Goal: Complete application form

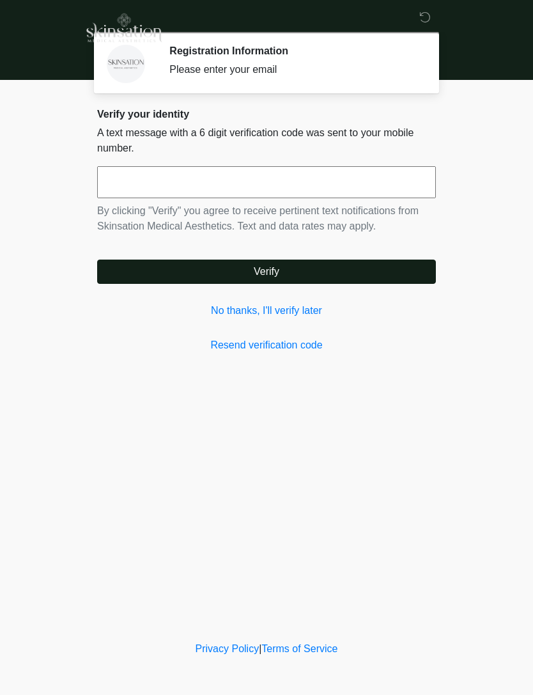
click at [308, 306] on link "No thanks, I'll verify later" at bounding box center [266, 310] width 339 height 15
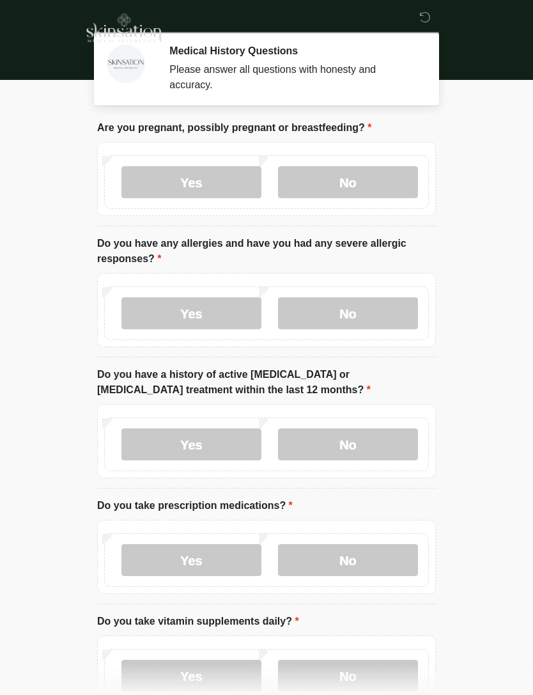
click at [356, 169] on label "No" at bounding box center [348, 182] width 140 height 32
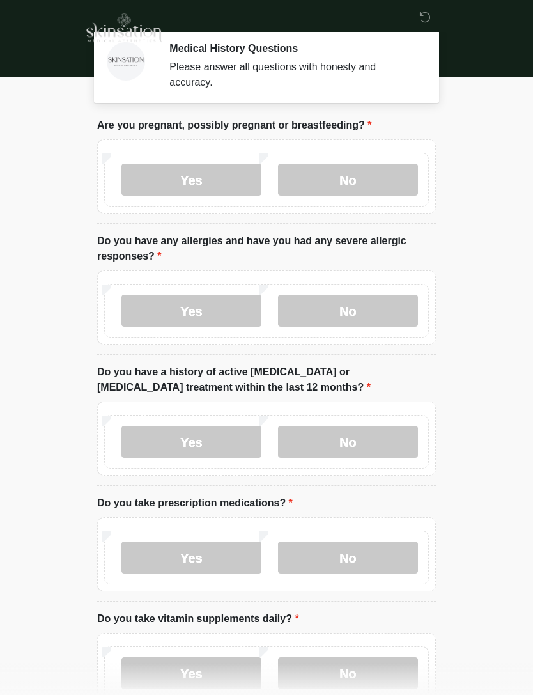
click at [322, 310] on label "No" at bounding box center [348, 311] width 140 height 32
click at [353, 437] on label "No" at bounding box center [348, 442] width 140 height 32
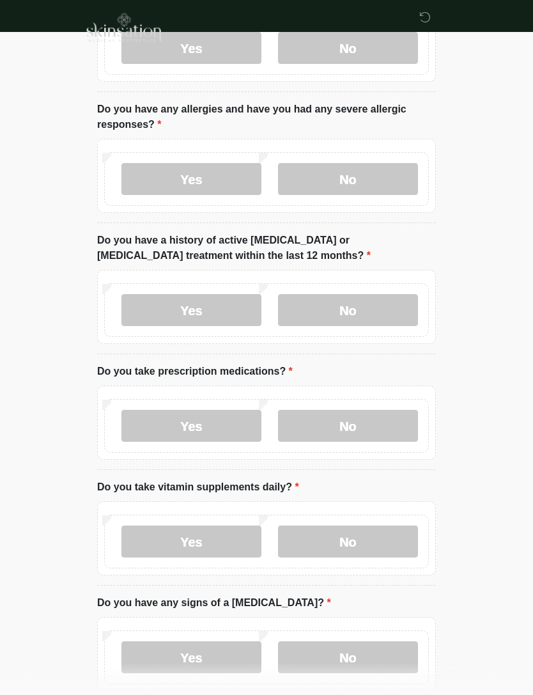
scroll to position [134, 0]
click at [354, 427] on label "No" at bounding box center [348, 426] width 140 height 32
click at [196, 539] on label "Yes" at bounding box center [192, 541] width 140 height 32
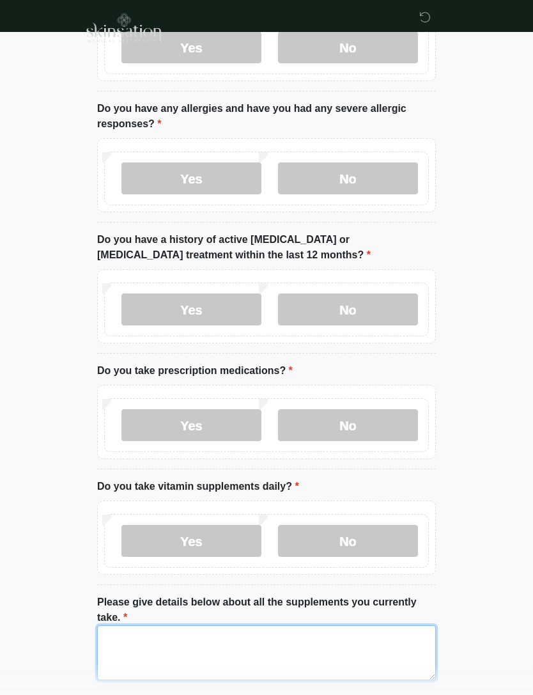
click at [169, 638] on textarea "Please give details below about all the supplements you currently take." at bounding box center [266, 653] width 339 height 55
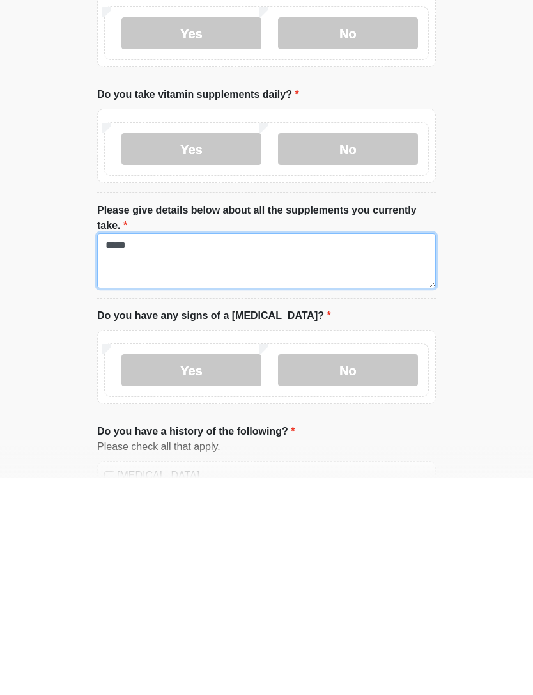
type textarea "*****"
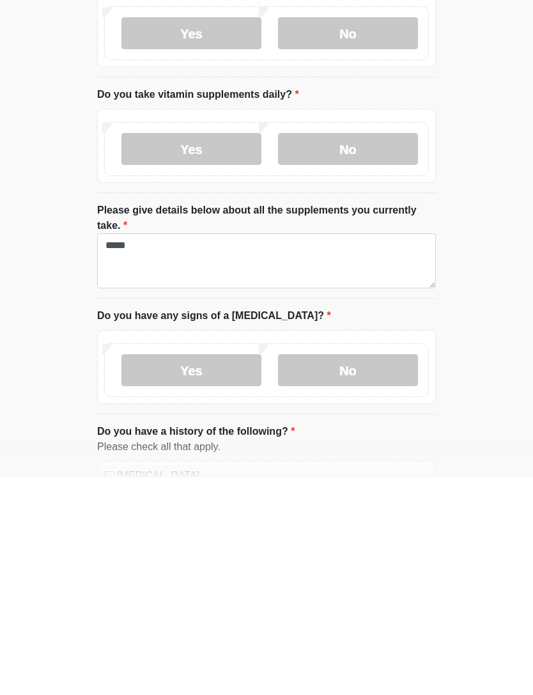
click at [360, 572] on label "No" at bounding box center [348, 588] width 140 height 32
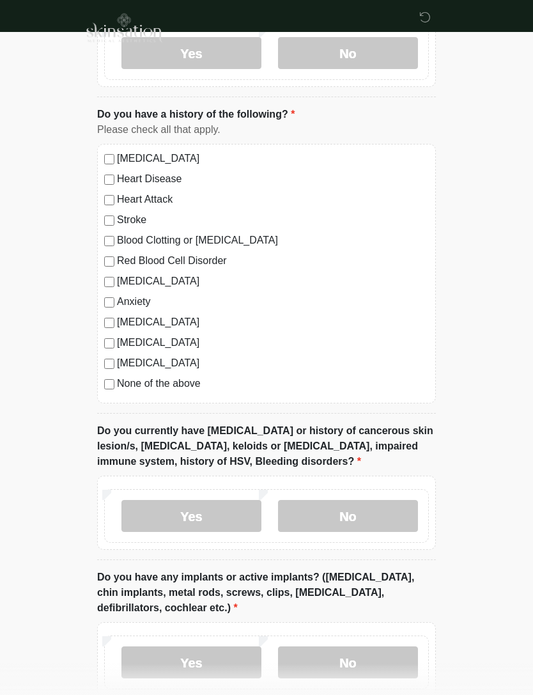
scroll to position [856, 0]
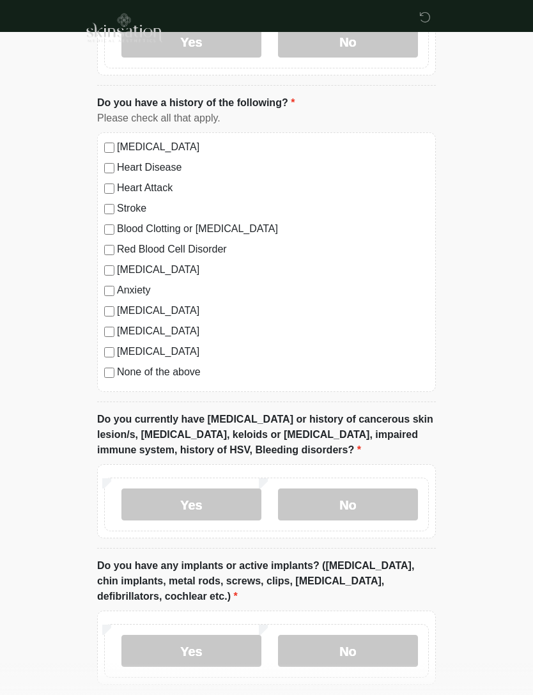
click at [362, 504] on label "No" at bounding box center [348, 505] width 140 height 32
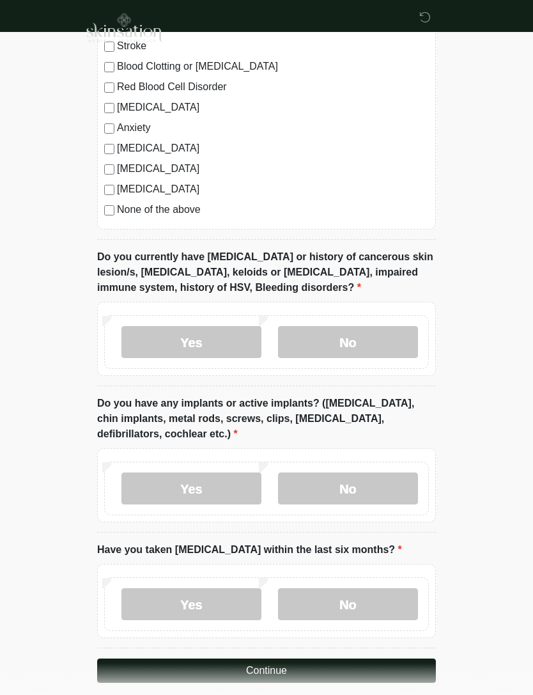
scroll to position [1031, 0]
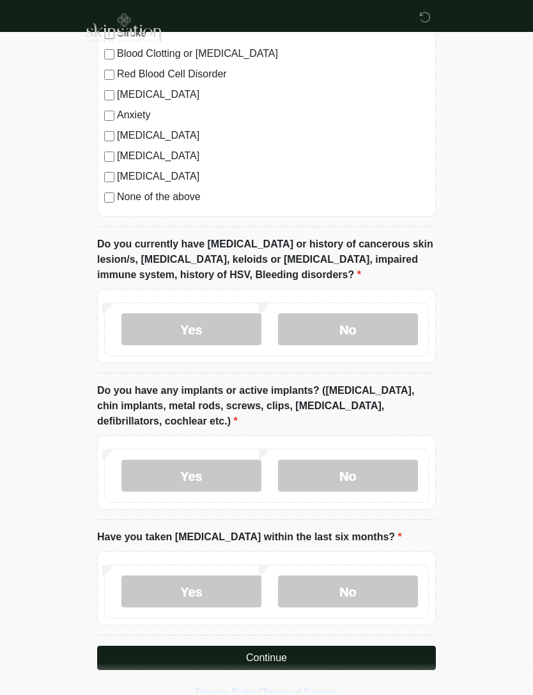
click at [371, 466] on label "No" at bounding box center [348, 476] width 140 height 32
click at [360, 590] on label "No" at bounding box center [348, 592] width 140 height 32
click at [281, 663] on button "Continue" at bounding box center [266, 658] width 339 height 24
click at [290, 656] on button "Continue" at bounding box center [266, 658] width 339 height 24
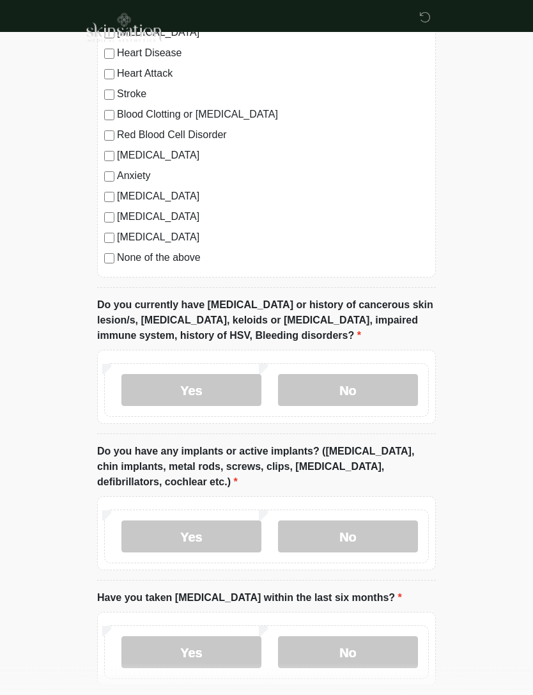
scroll to position [1031, 0]
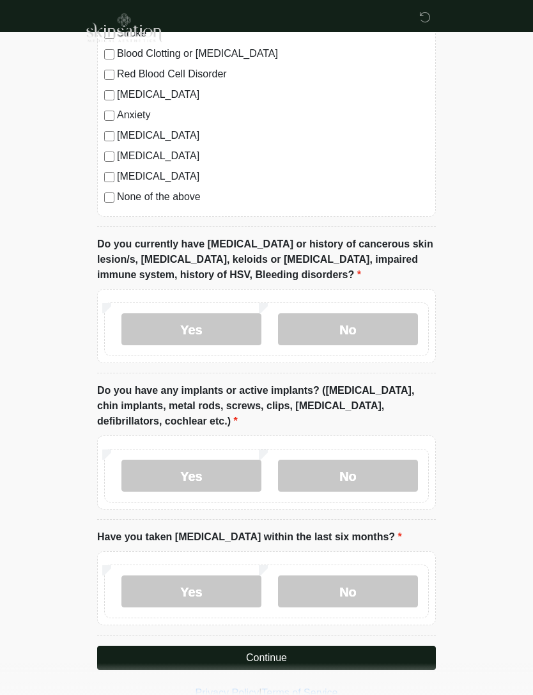
click at [283, 658] on button "Continue" at bounding box center [266, 658] width 339 height 24
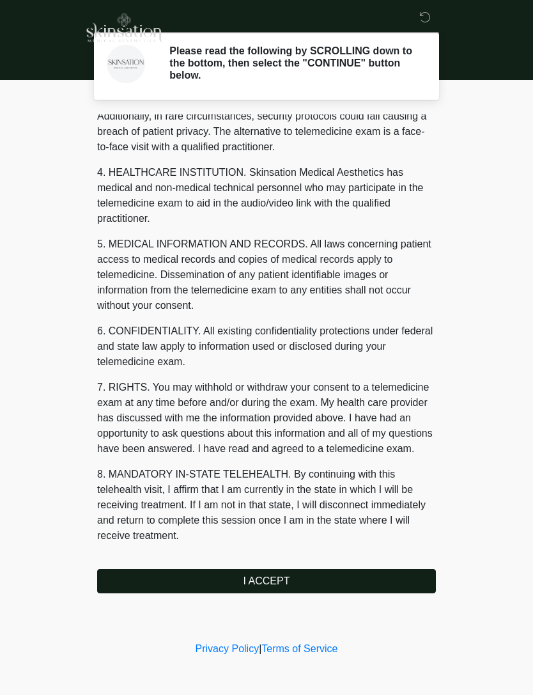
scroll to position [318, 0]
click at [280, 583] on button "I ACCEPT" at bounding box center [266, 581] width 339 height 24
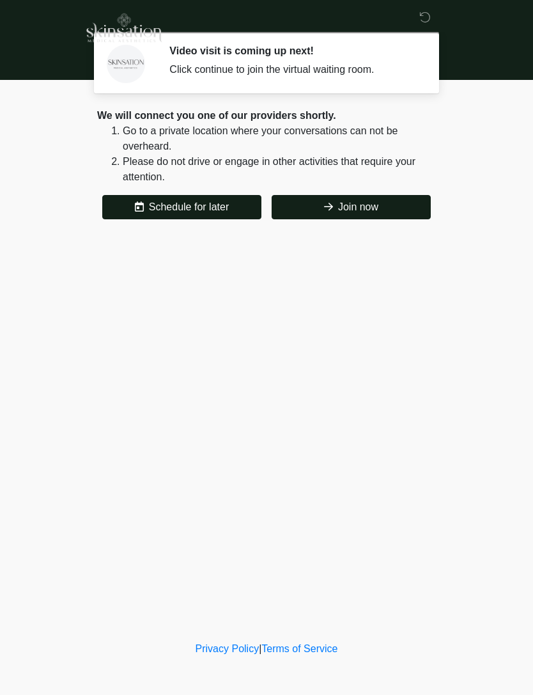
click at [300, 203] on button "Join now" at bounding box center [351, 207] width 159 height 24
